Goal: Obtain resource: Download file/media

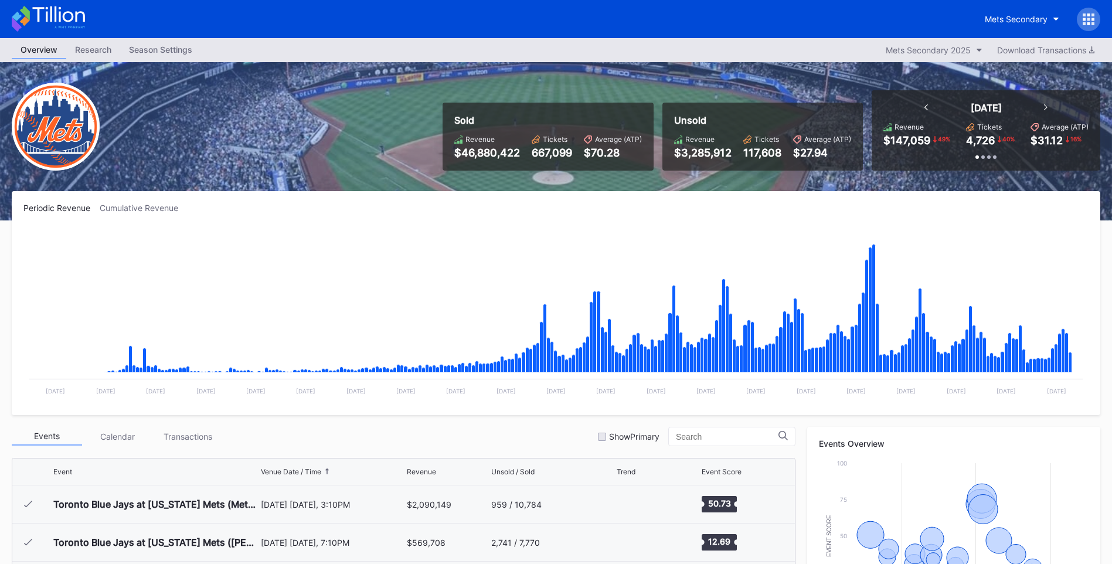
scroll to position [2591, 0]
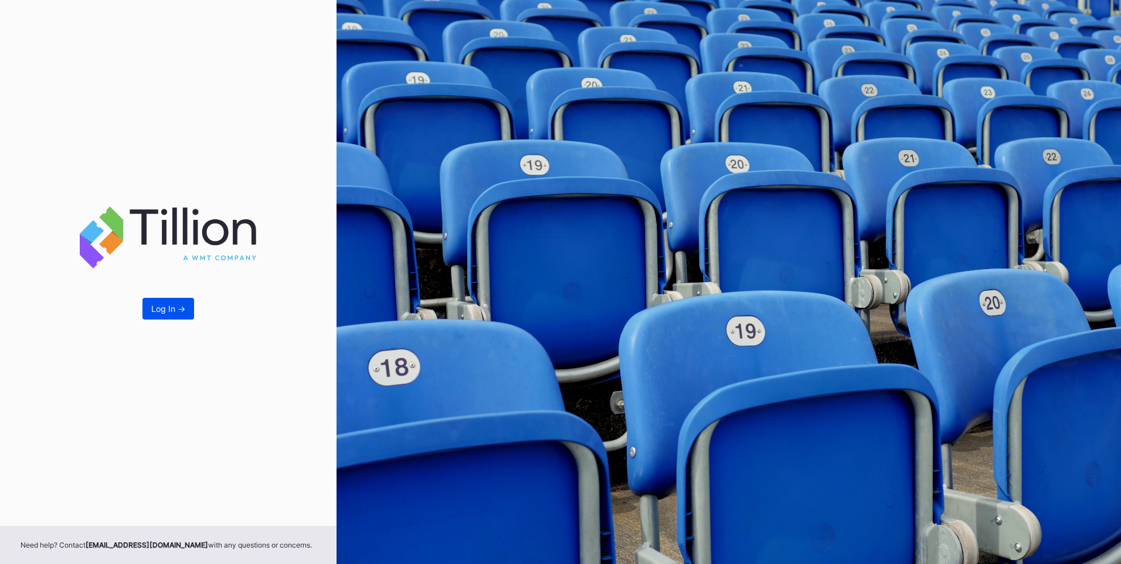
click at [156, 301] on button "Log In ->" at bounding box center [168, 309] width 52 height 22
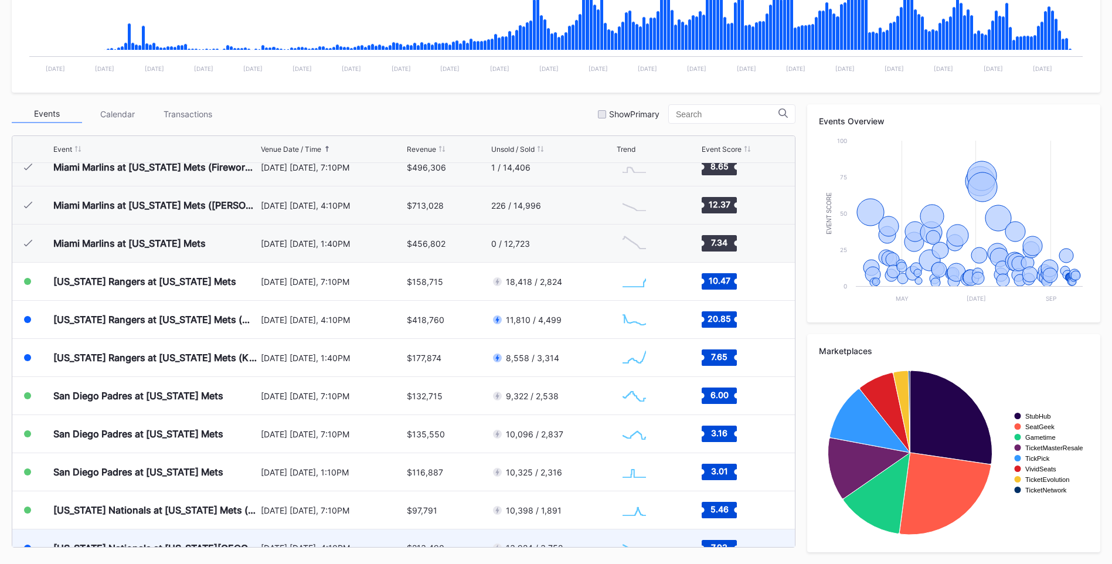
scroll to position [2664, 0]
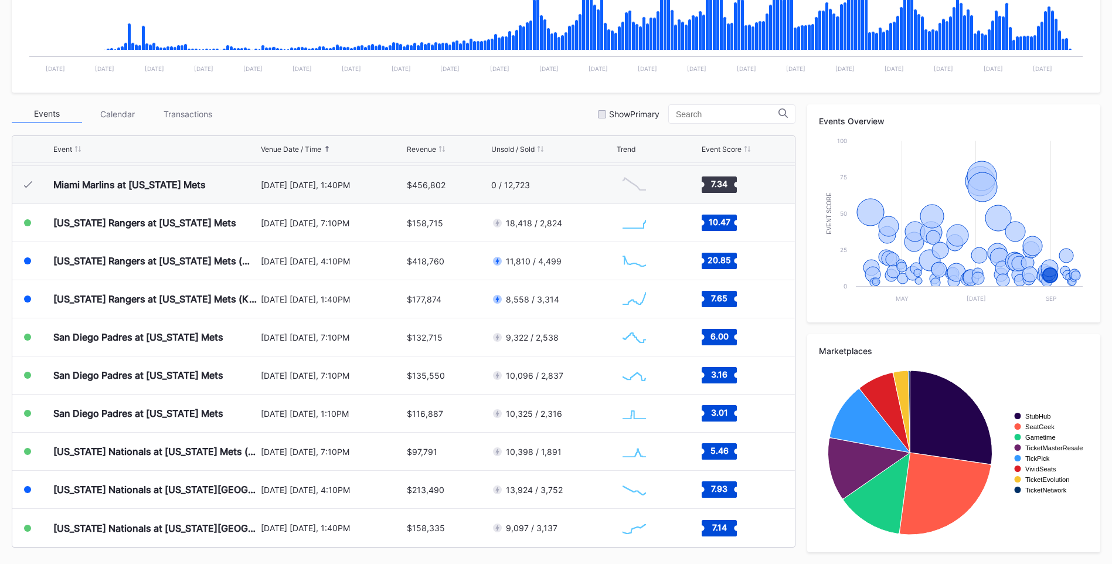
click at [798, 135] on div "Events Calendar Transactions Show Primary Event Venue Date / Time Revenue Unsol…" at bounding box center [556, 328] width 1088 height 448
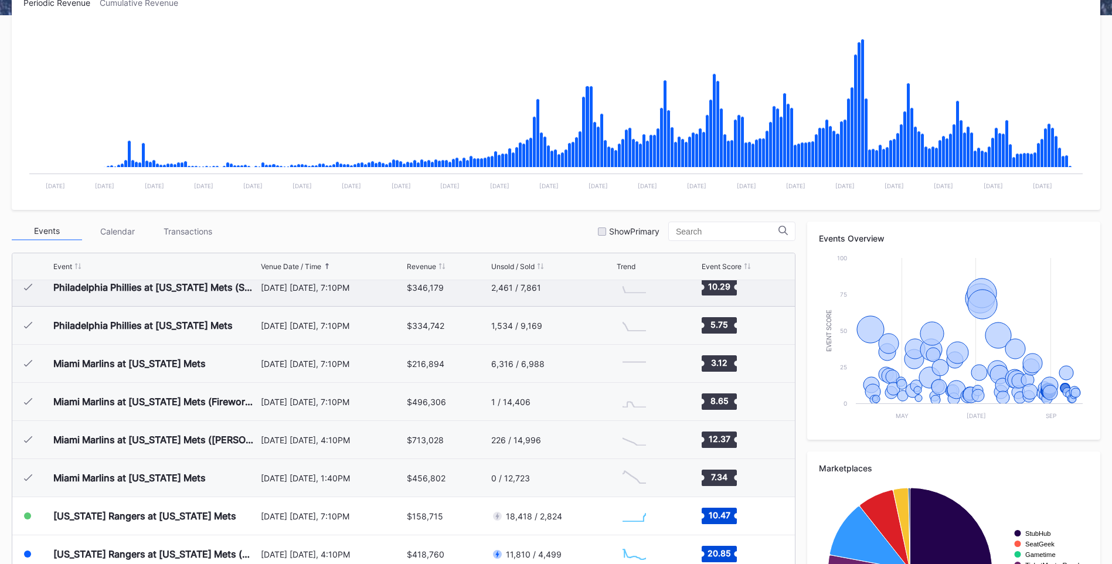
scroll to position [2429, 0]
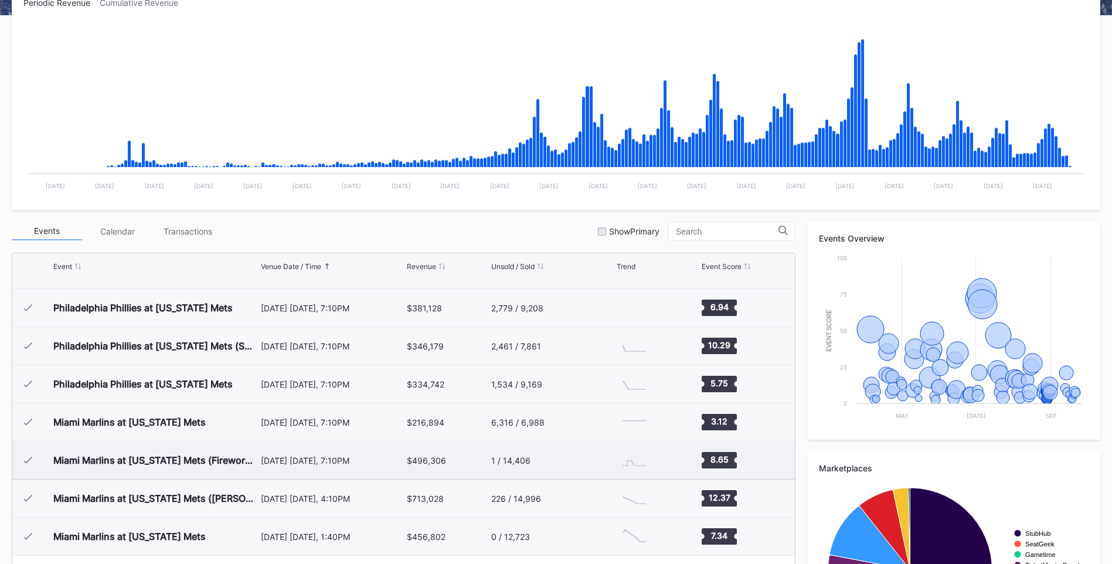
click at [309, 464] on div "[DATE] [DATE], 7:10PM" at bounding box center [332, 460] width 143 height 10
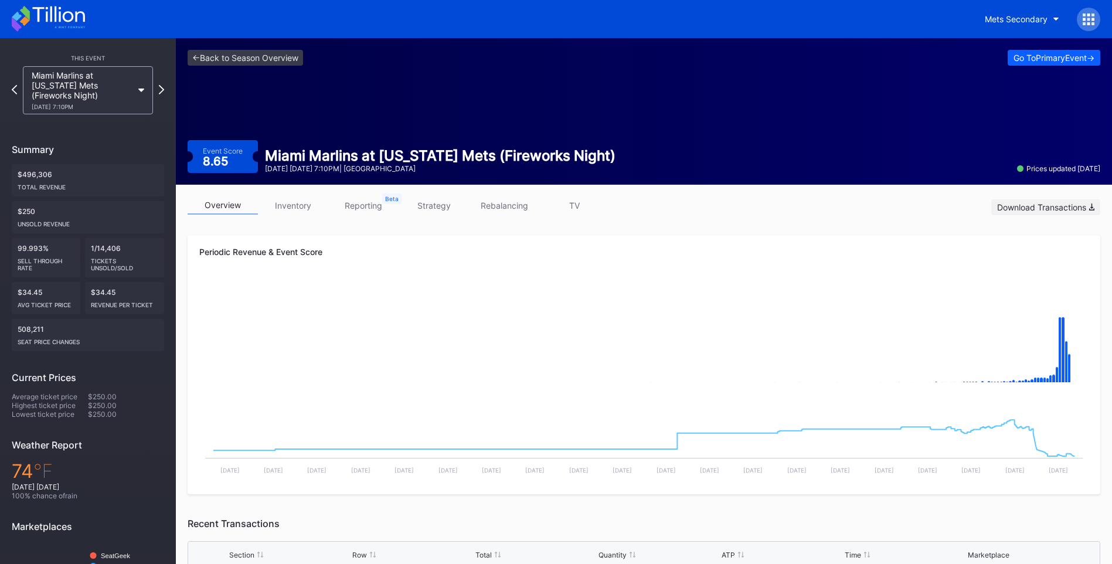
click at [1065, 203] on div "Download Transactions" at bounding box center [1045, 207] width 97 height 10
click at [710, 314] on rect "Chart title" at bounding box center [643, 335] width 889 height 117
